Goal: Information Seeking & Learning: Learn about a topic

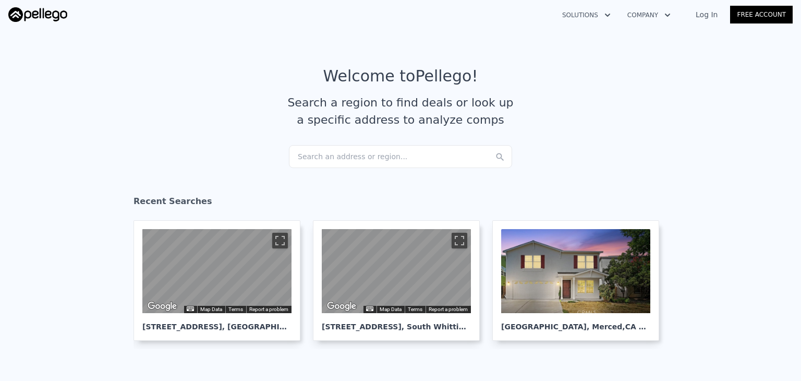
click at [370, 156] on div "Search an address or region..." at bounding box center [400, 156] width 223 height 23
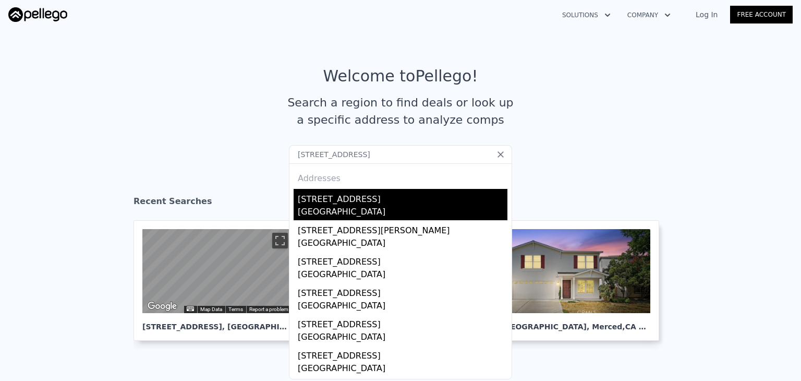
type input "5611 Bedford AvePlacerville, CA 95667"
click at [341, 200] on div "[STREET_ADDRESS]" at bounding box center [403, 197] width 210 height 17
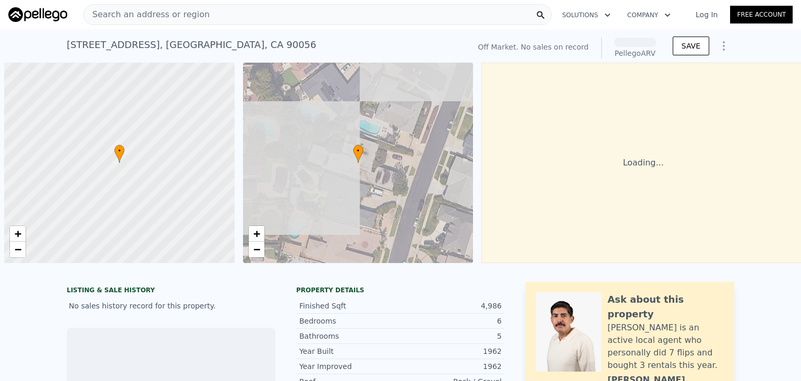
scroll to position [0, 4]
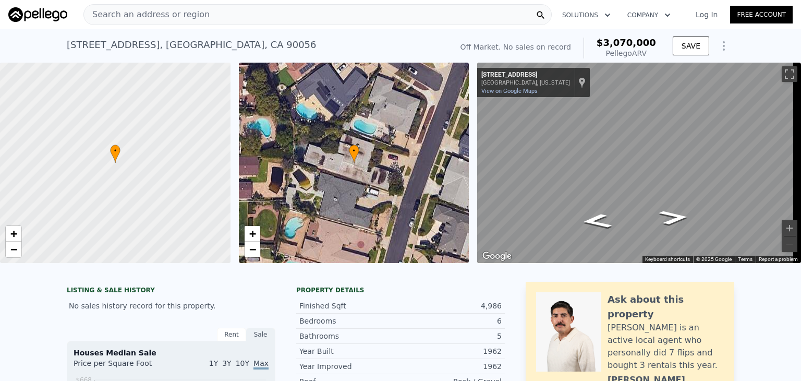
click at [323, 15] on div "Search an address or region" at bounding box center [317, 14] width 468 height 21
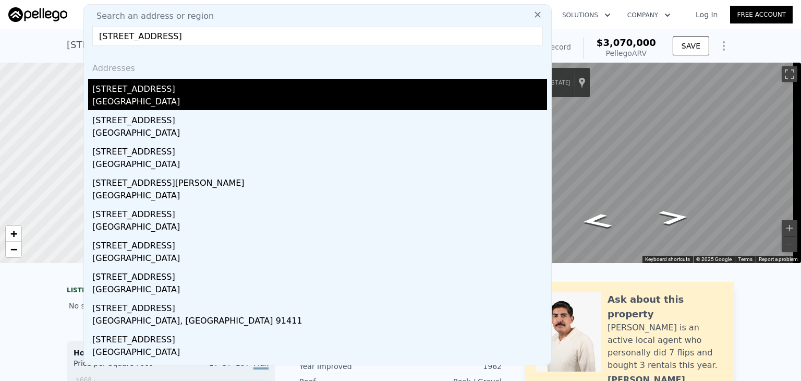
type input "5611 Bedford Avenue, Los Angeles, CA 90056"
click at [232, 97] on div "Ladera Heights, CA 90056" at bounding box center [319, 102] width 455 height 15
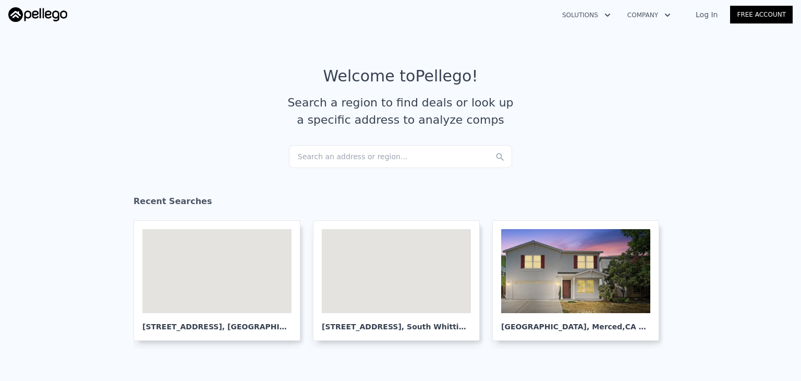
click at [361, 155] on div "Search an address or region..." at bounding box center [400, 156] width 223 height 23
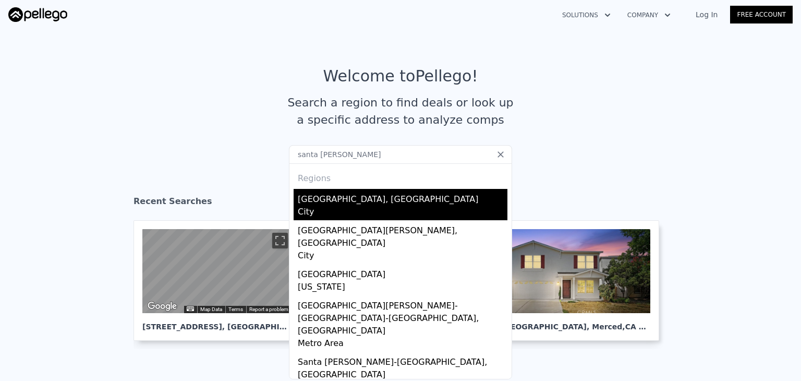
type input "santa [PERSON_NAME]"
click at [353, 209] on div "City" at bounding box center [403, 213] width 210 height 15
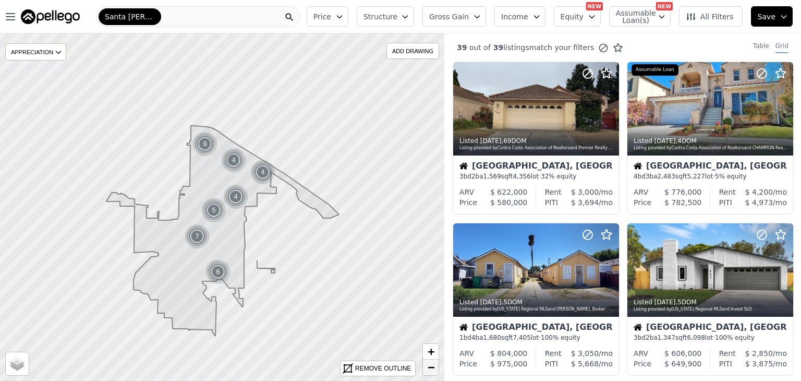
click at [436, 362] on link "−" at bounding box center [431, 367] width 16 height 16
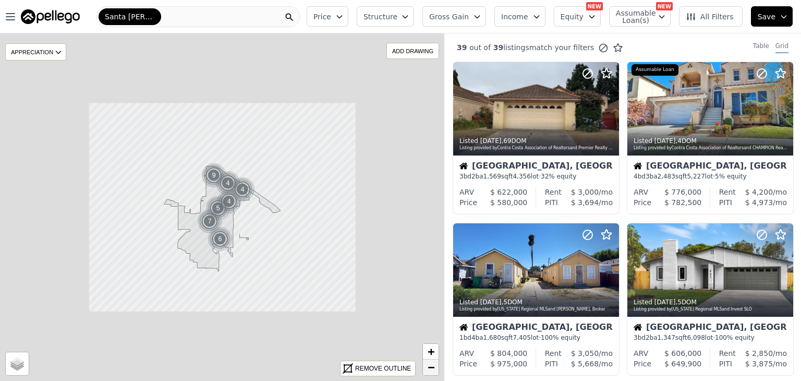
click at [436, 362] on link "−" at bounding box center [431, 367] width 16 height 16
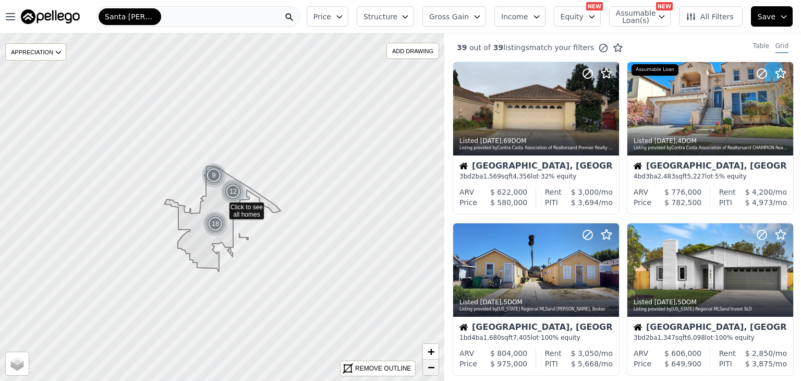
click at [436, 362] on link "−" at bounding box center [431, 367] width 16 height 16
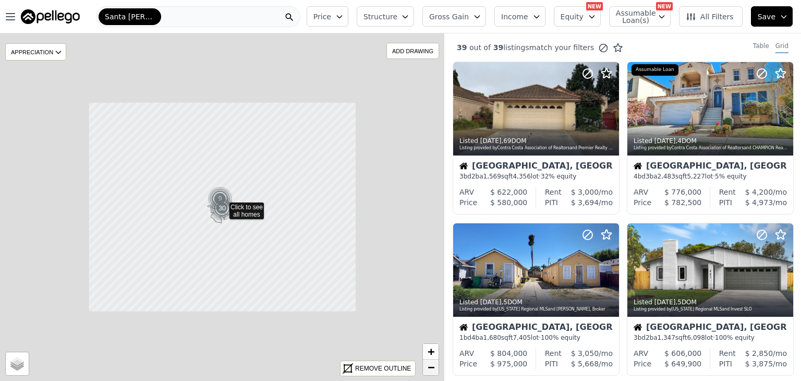
click at [436, 362] on link "−" at bounding box center [431, 367] width 16 height 16
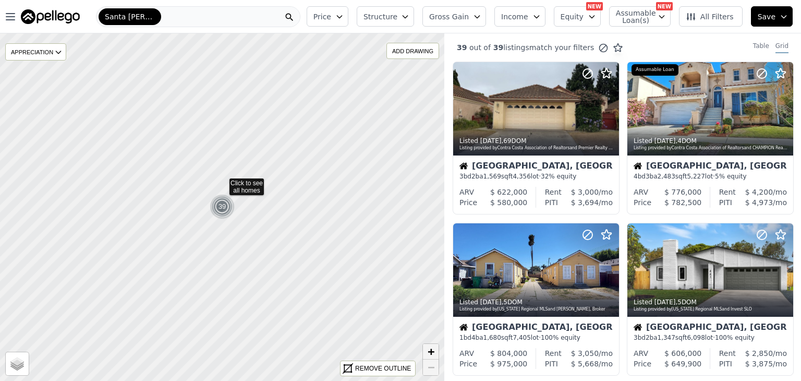
click at [432, 351] on span "+" at bounding box center [431, 351] width 7 height 13
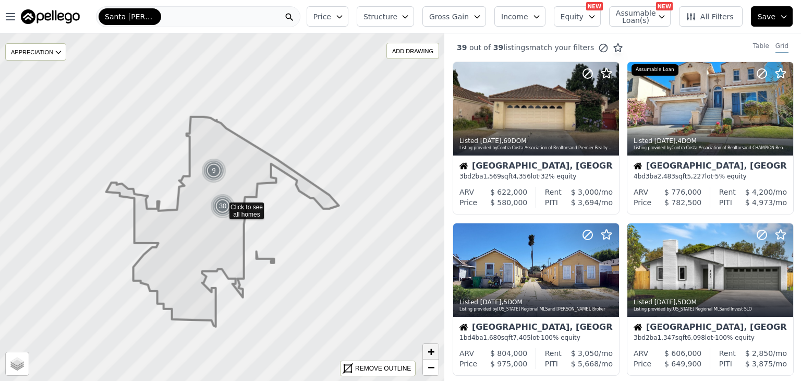
click at [432, 351] on span "+" at bounding box center [431, 351] width 7 height 13
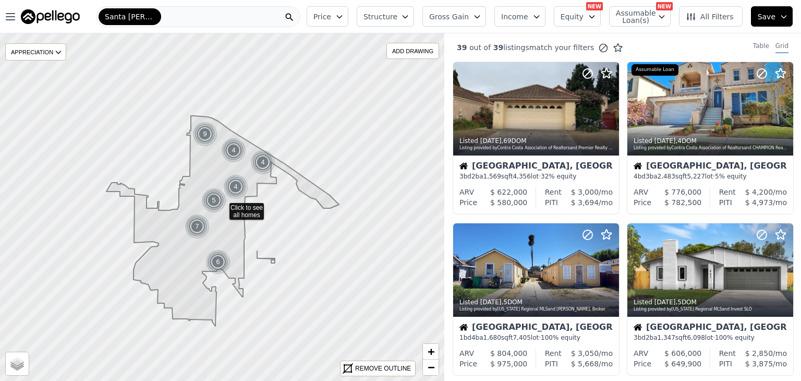
click at [367, 15] on div "Price Structure Gross Gain Income Equity NEW Assumable Loan(s) NEW All Filters …" at bounding box center [552, 16] width 499 height 33
click at [342, 17] on icon "button" at bounding box center [339, 17] width 5 height 3
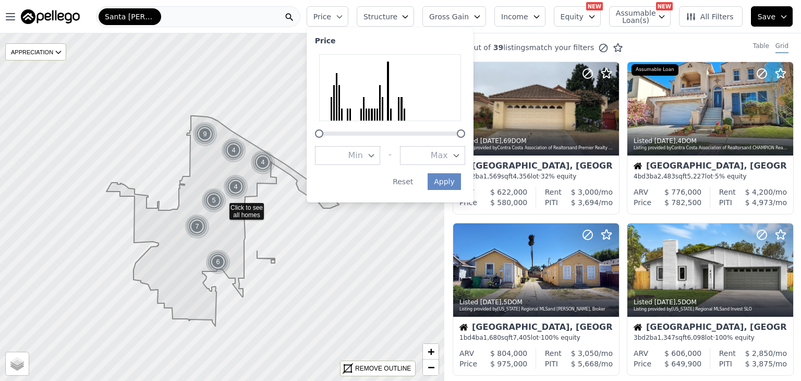
click at [342, 17] on icon "button" at bounding box center [339, 17] width 5 height 3
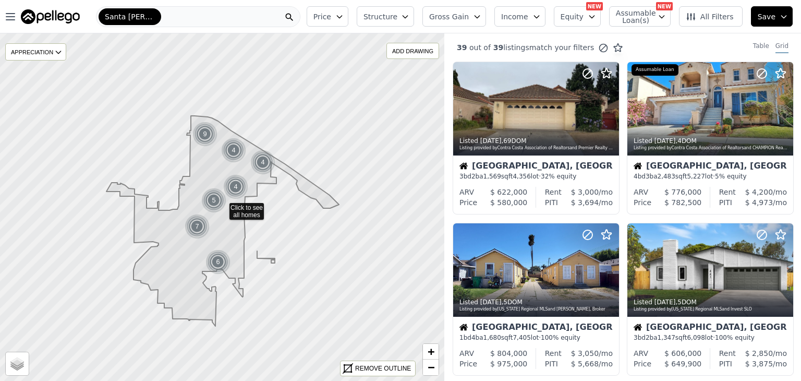
click at [342, 17] on icon "button" at bounding box center [339, 17] width 5 height 3
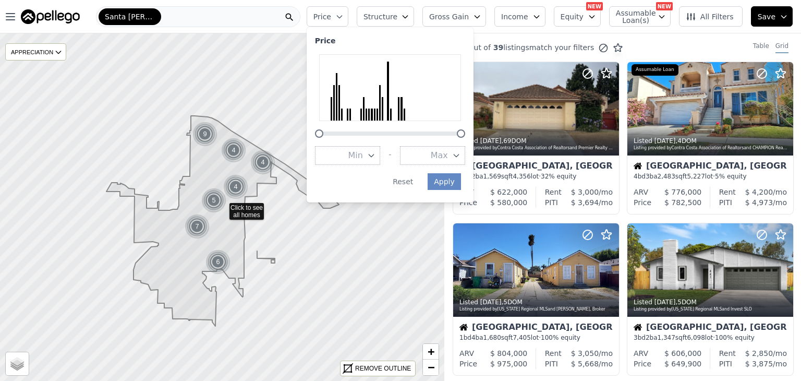
click at [342, 17] on icon "button" at bounding box center [339, 17] width 5 height 3
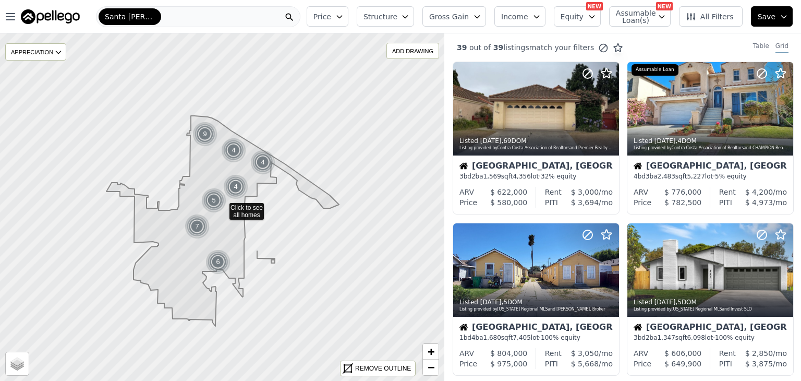
click at [659, 17] on button "Assumable Loan(s)" at bounding box center [640, 16] width 62 height 20
click at [671, 17] on button "Assumable Loan(s)" at bounding box center [640, 16] width 62 height 20
click at [596, 16] on icon "button" at bounding box center [592, 17] width 8 height 8
click at [600, 65] on button "Min" at bounding box center [580, 60] width 40 height 13
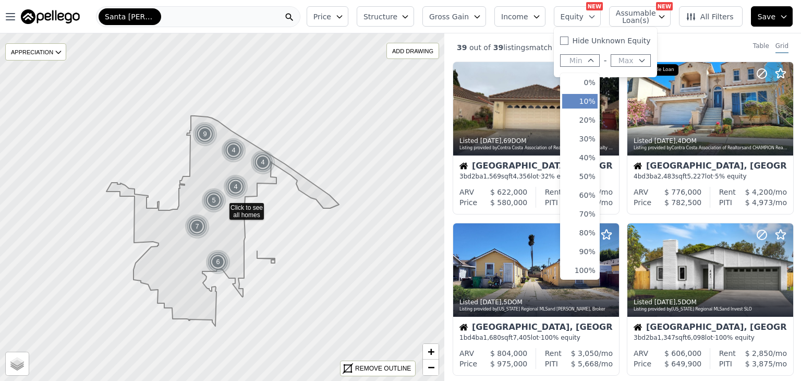
click at [593, 103] on button "10%" at bounding box center [579, 101] width 35 height 15
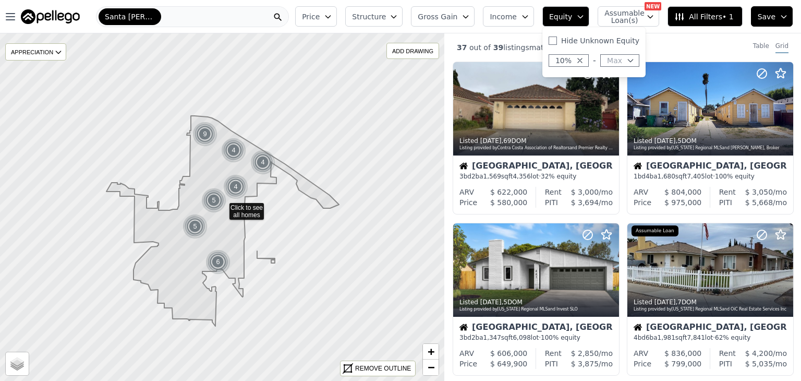
click at [585, 18] on icon "button" at bounding box center [580, 17] width 8 height 8
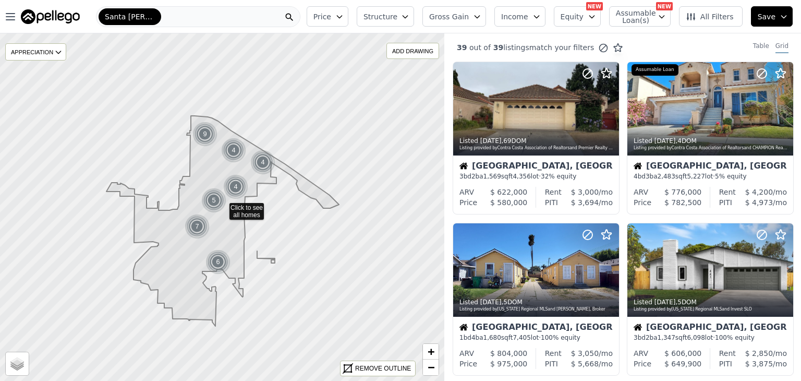
click at [596, 16] on icon "button" at bounding box center [592, 17] width 8 height 8
click at [595, 64] on icon "button" at bounding box center [591, 60] width 8 height 8
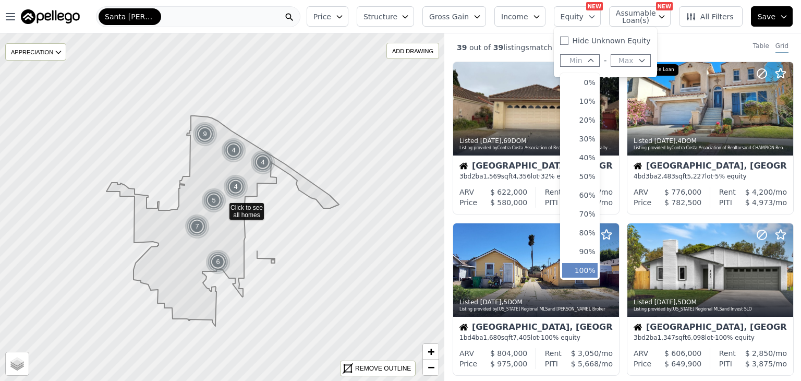
click at [585, 268] on button "100%" at bounding box center [579, 270] width 35 height 15
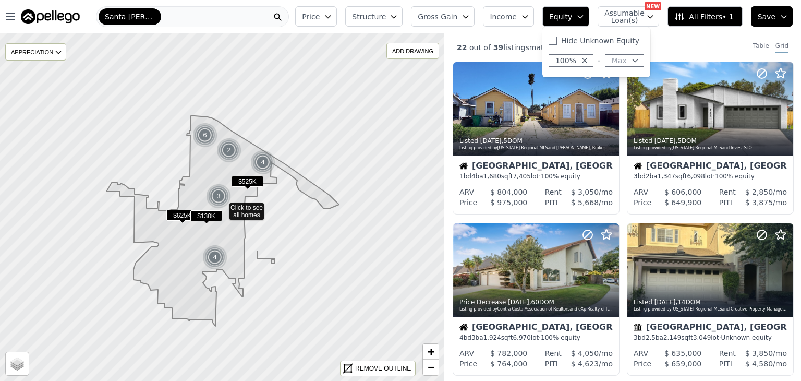
click at [589, 60] on icon "button" at bounding box center [585, 60] width 8 height 8
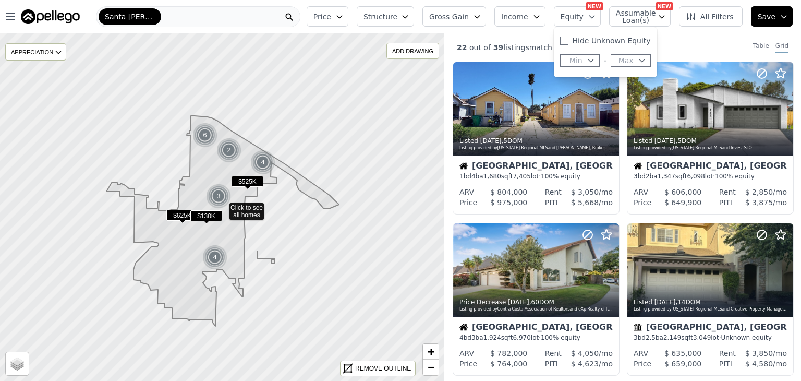
click at [583, 59] on span "Min" at bounding box center [576, 60] width 13 height 10
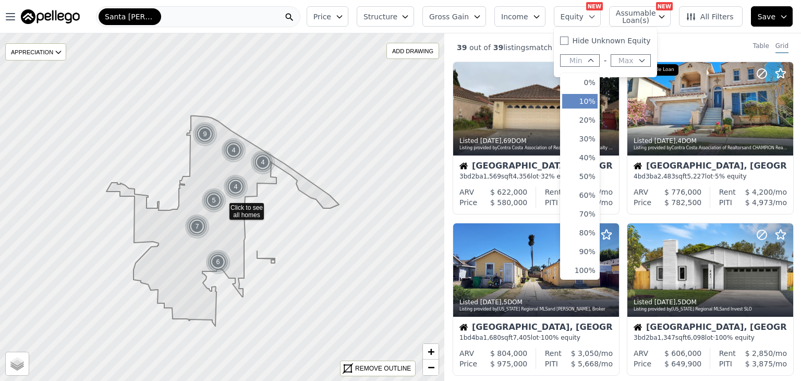
click at [589, 102] on button "10%" at bounding box center [579, 101] width 35 height 15
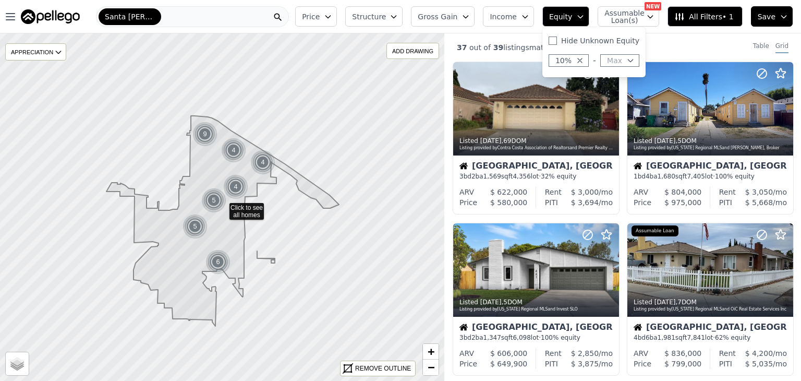
click at [695, 44] on div "37 out of 39 listings match your filters Table Grid" at bounding box center [622, 47] width 357 height 28
click at [589, 16] on button "Equity" at bounding box center [565, 16] width 47 height 20
click at [582, 61] on icon "button" at bounding box center [580, 60] width 4 height 4
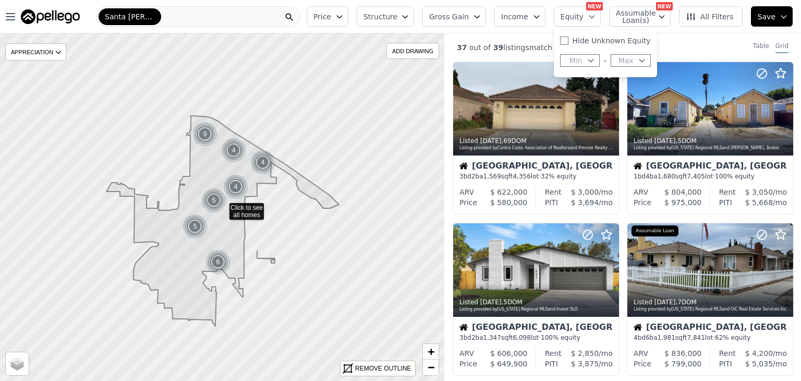
click at [583, 61] on span "Min" at bounding box center [576, 60] width 13 height 10
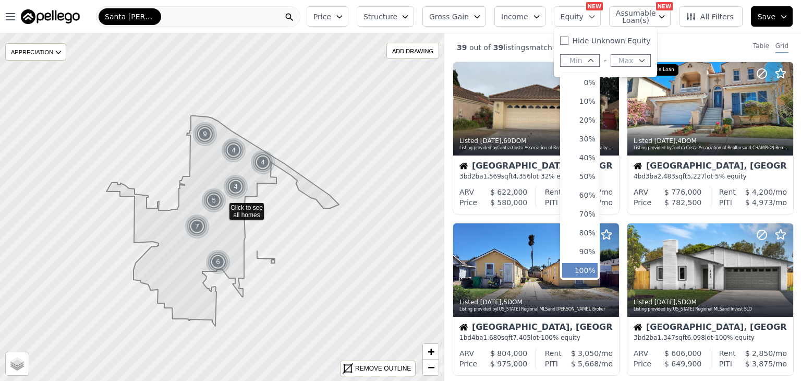
click at [588, 270] on button "100%" at bounding box center [579, 270] width 35 height 15
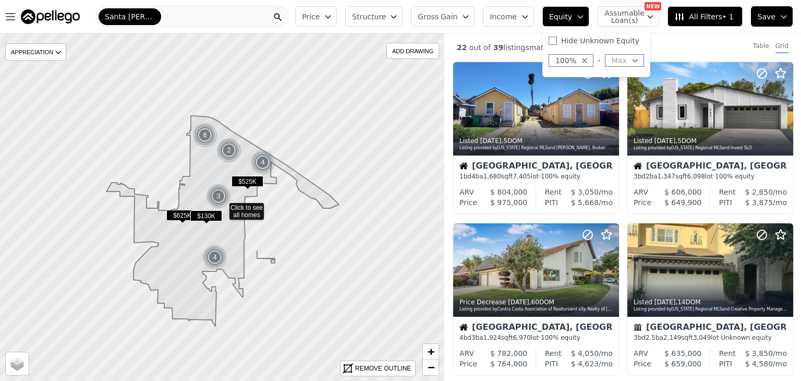
click at [589, 59] on icon "button" at bounding box center [585, 60] width 8 height 8
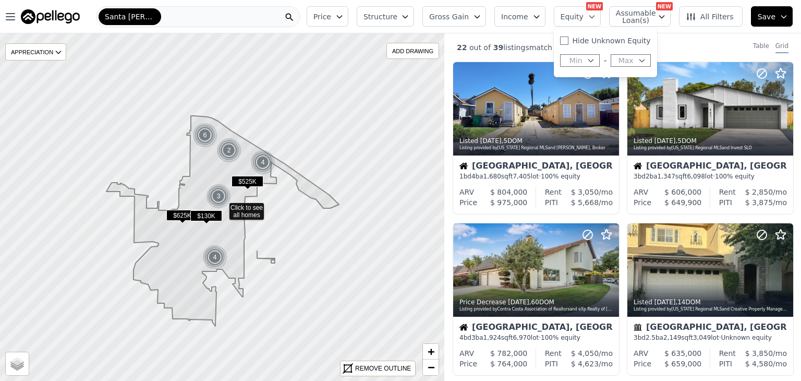
click at [591, 15] on button "Equity" at bounding box center [577, 16] width 47 height 20
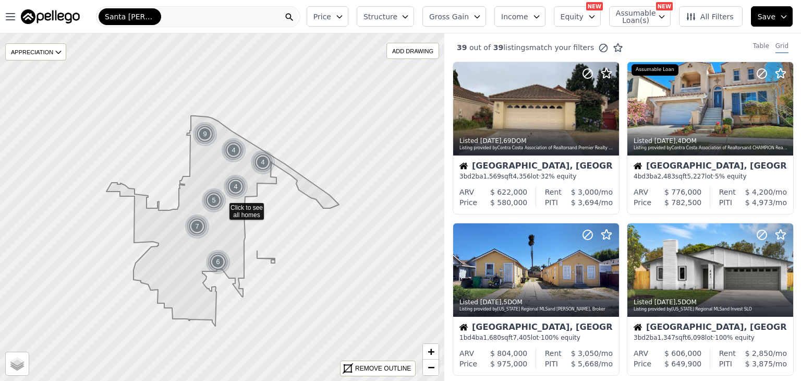
click at [596, 19] on icon "button" at bounding box center [592, 17] width 8 height 8
click at [595, 62] on icon "button" at bounding box center [591, 60] width 8 height 8
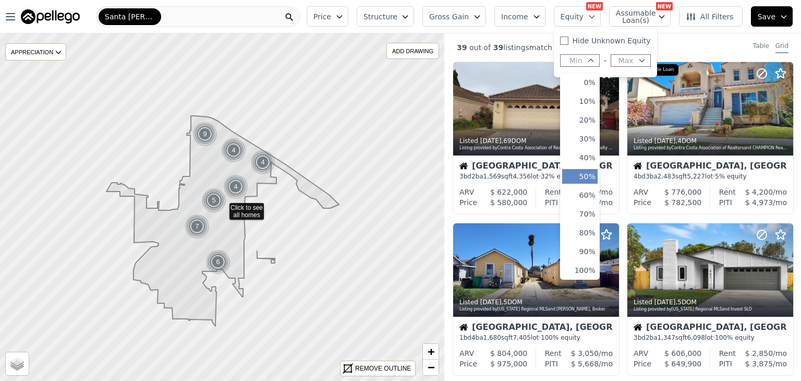
click at [588, 172] on button "50%" at bounding box center [579, 176] width 35 height 15
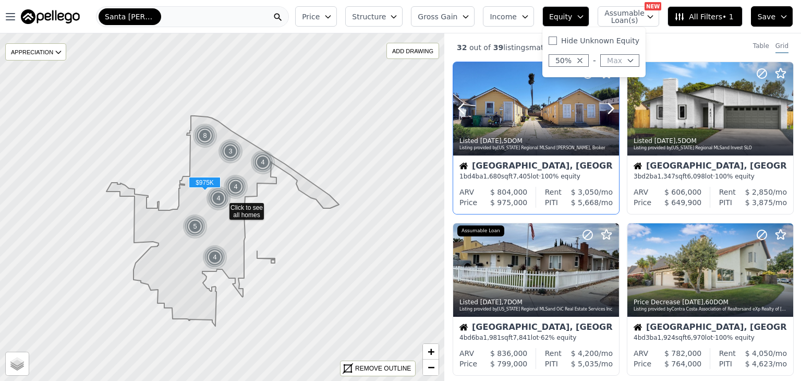
click at [551, 110] on div at bounding box center [536, 108] width 166 height 93
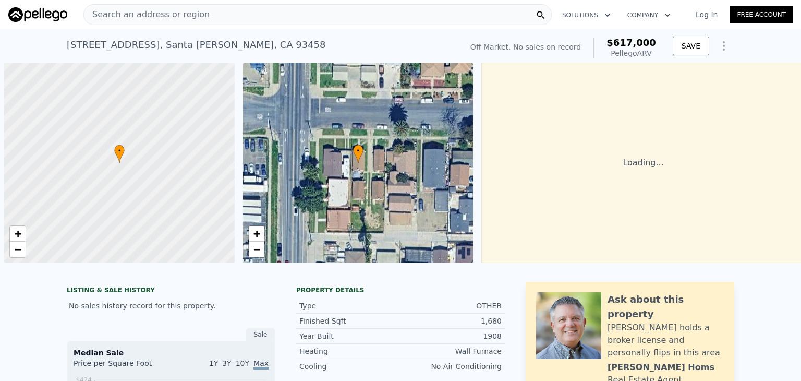
scroll to position [0, 4]
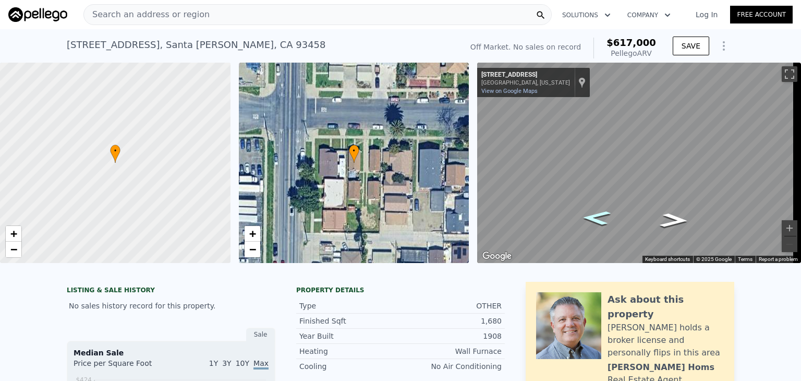
click at [597, 219] on icon "Go East, W Orange St" at bounding box center [596, 217] width 53 height 21
